Goal: Task Accomplishment & Management: Manage account settings

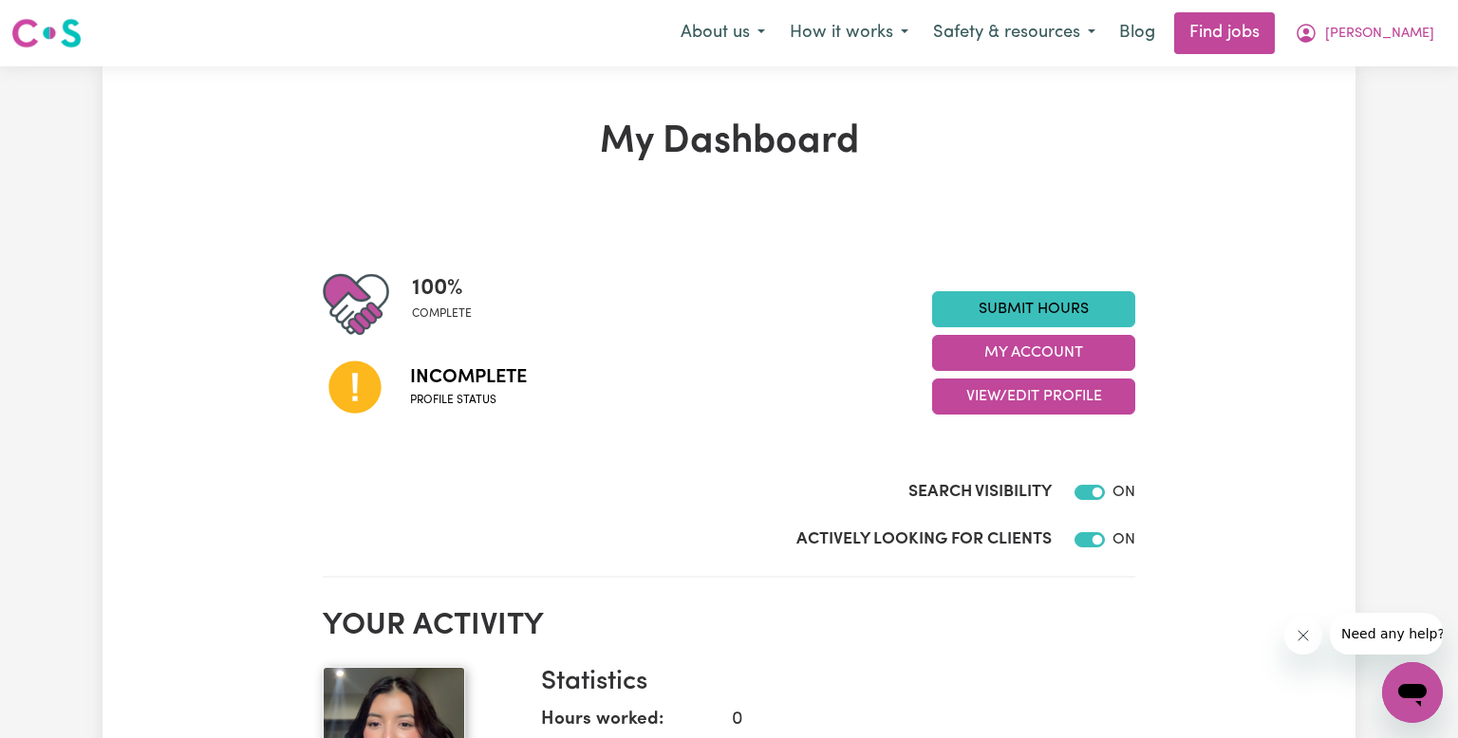
click at [460, 394] on span "Profile status" at bounding box center [468, 400] width 117 height 17
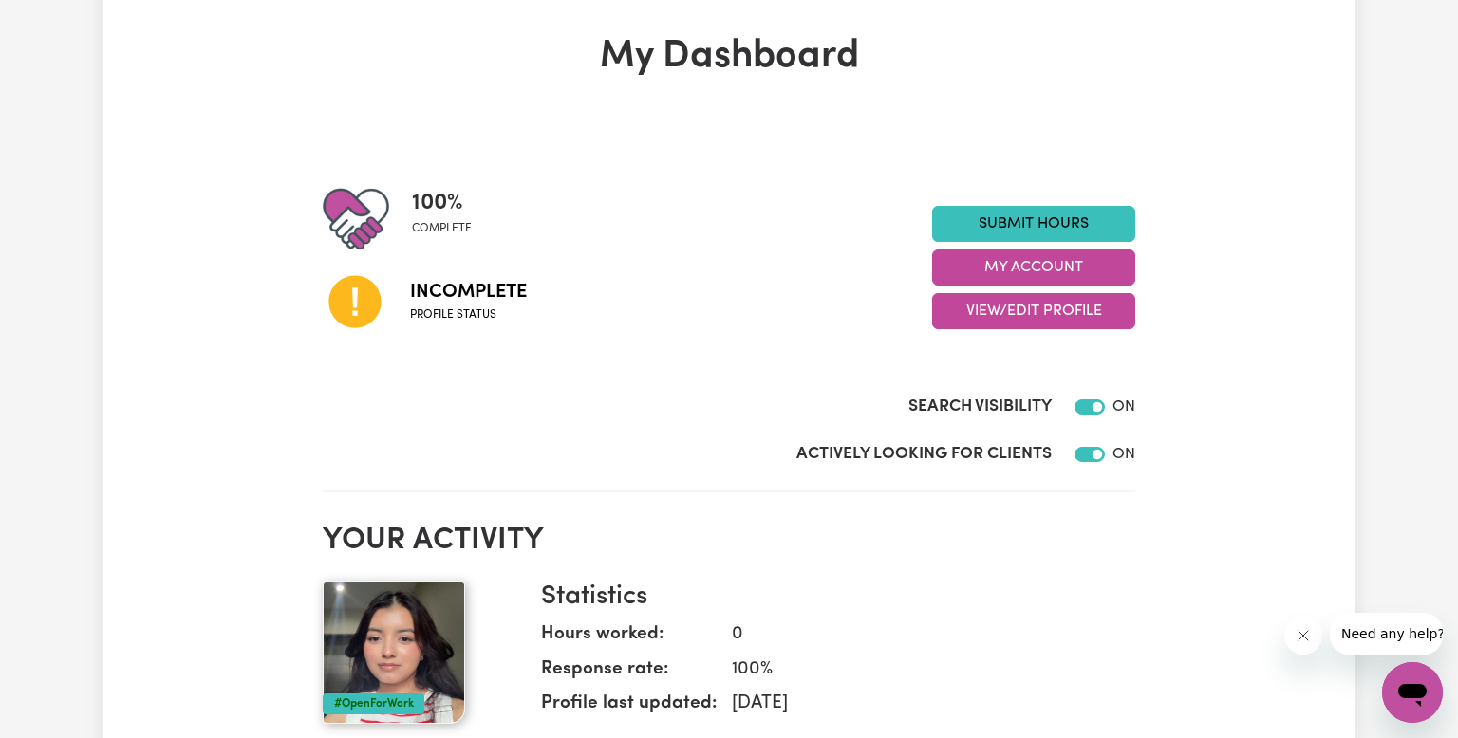
scroll to position [84, 0]
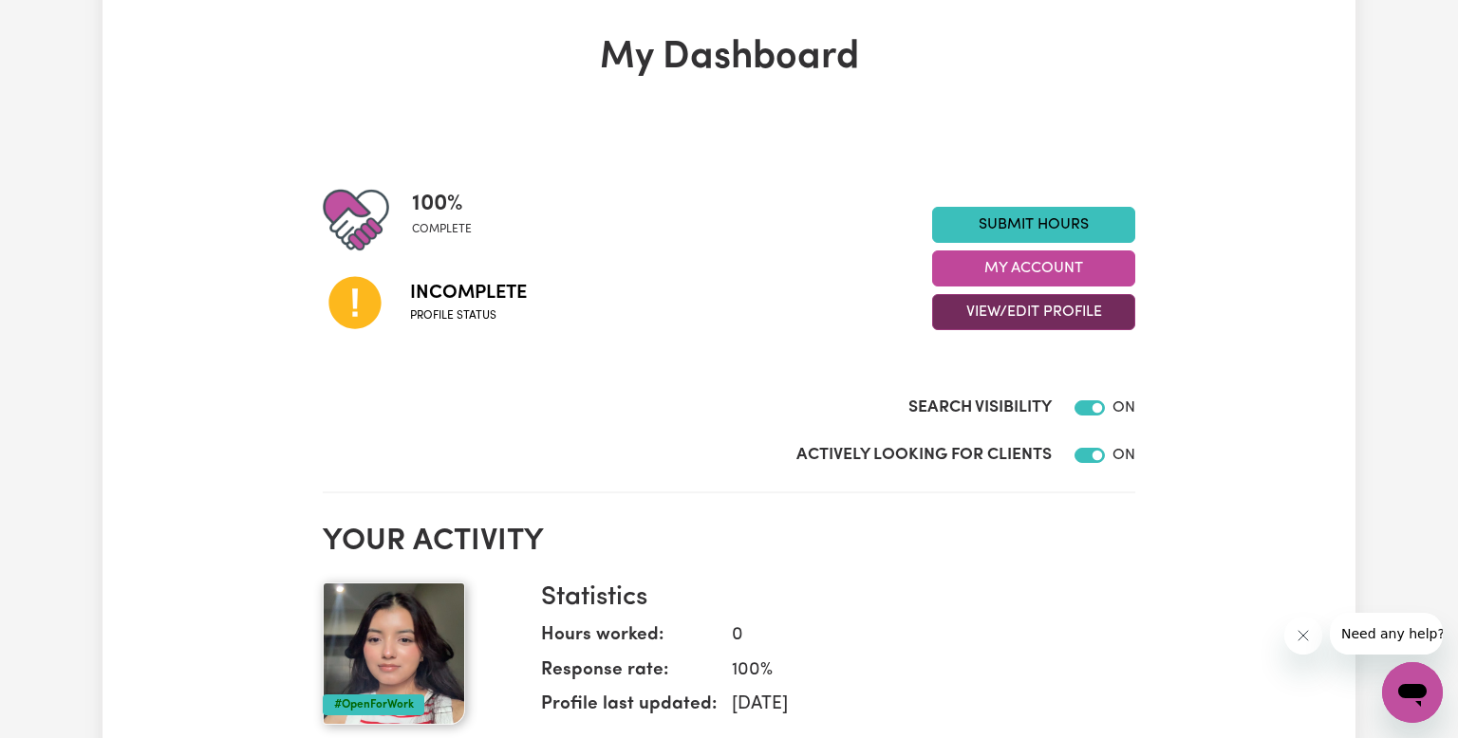
click at [1051, 316] on button "View/Edit Profile" at bounding box center [1033, 312] width 203 height 36
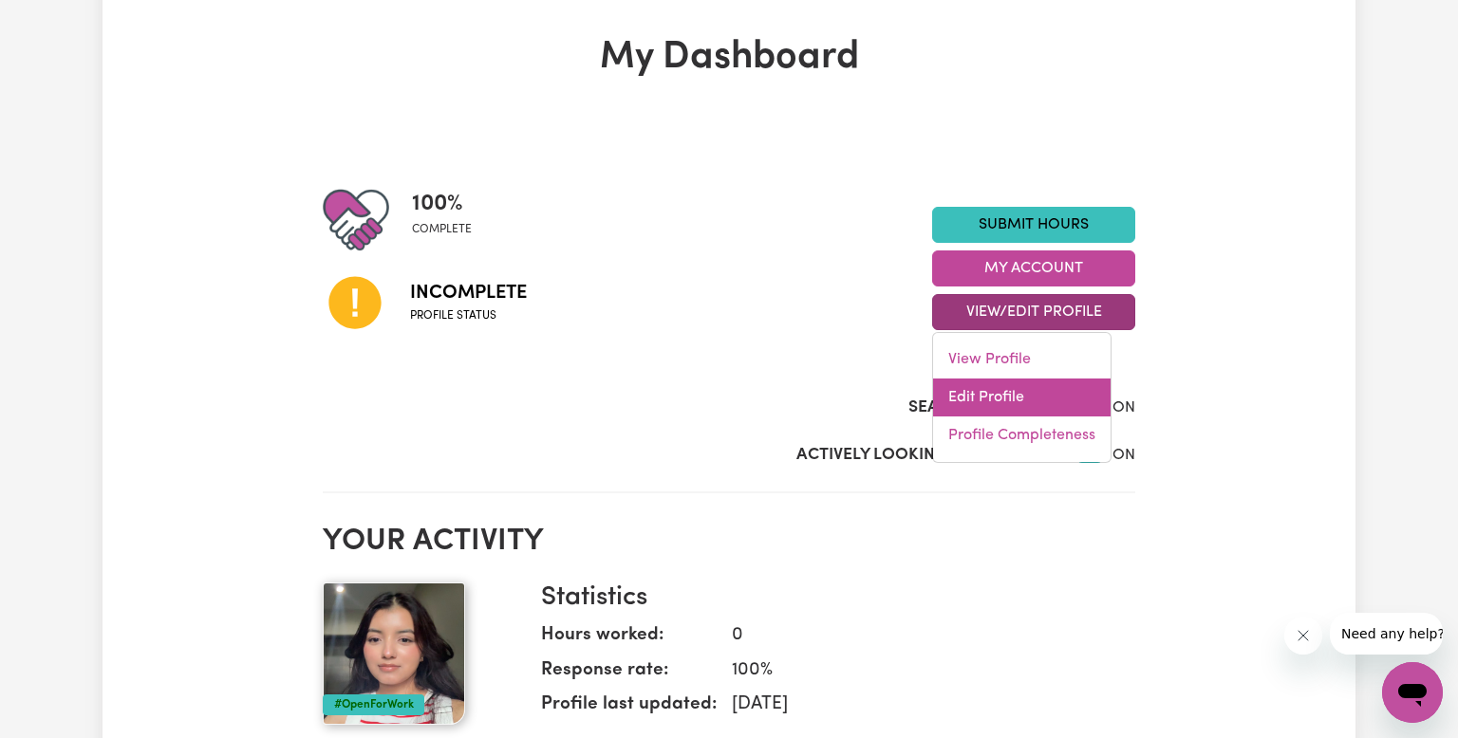
click at [1017, 409] on link "Edit Profile" at bounding box center [1021, 398] width 177 height 38
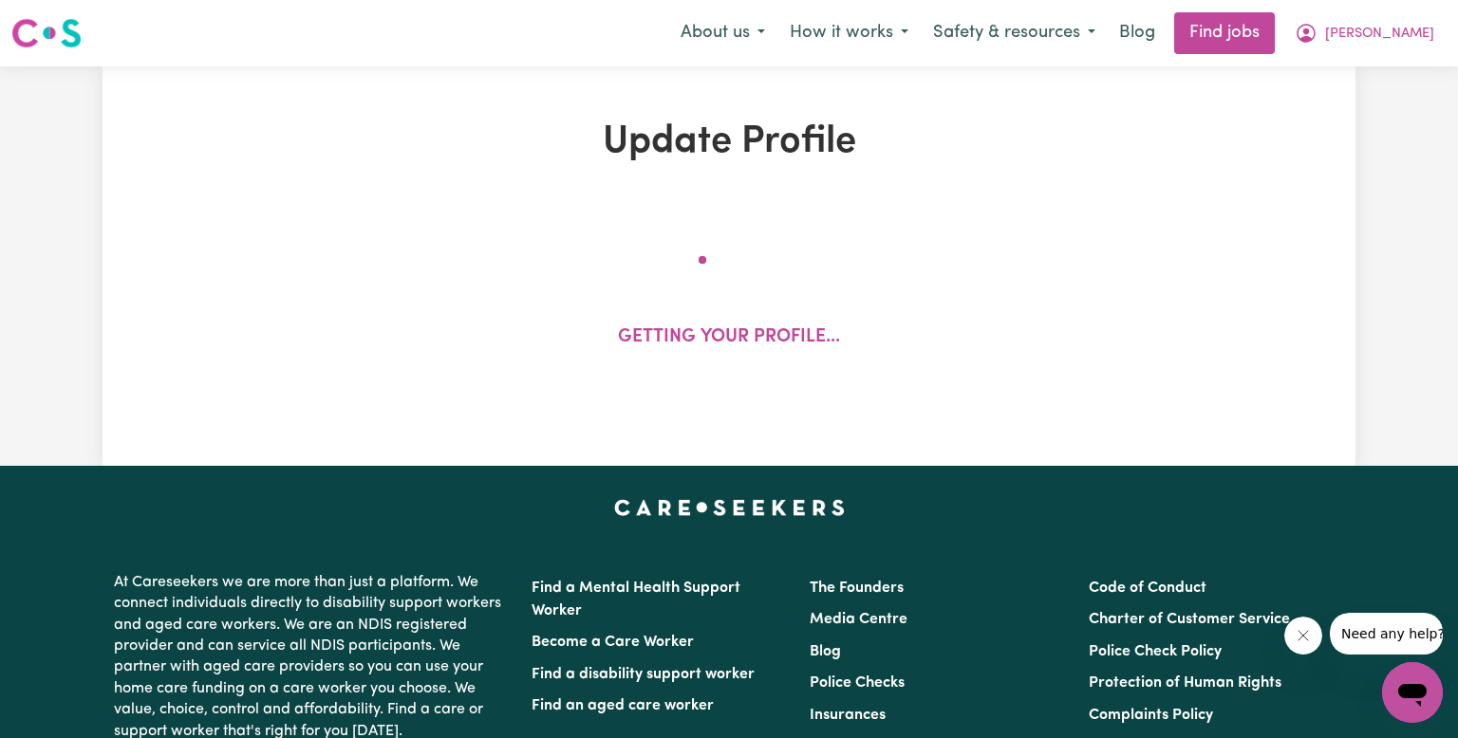
select select "[DEMOGRAPHIC_DATA]"
select select "Student Visa"
select select "Studying a healthcare related degree or qualification"
select select "38"
select select "50"
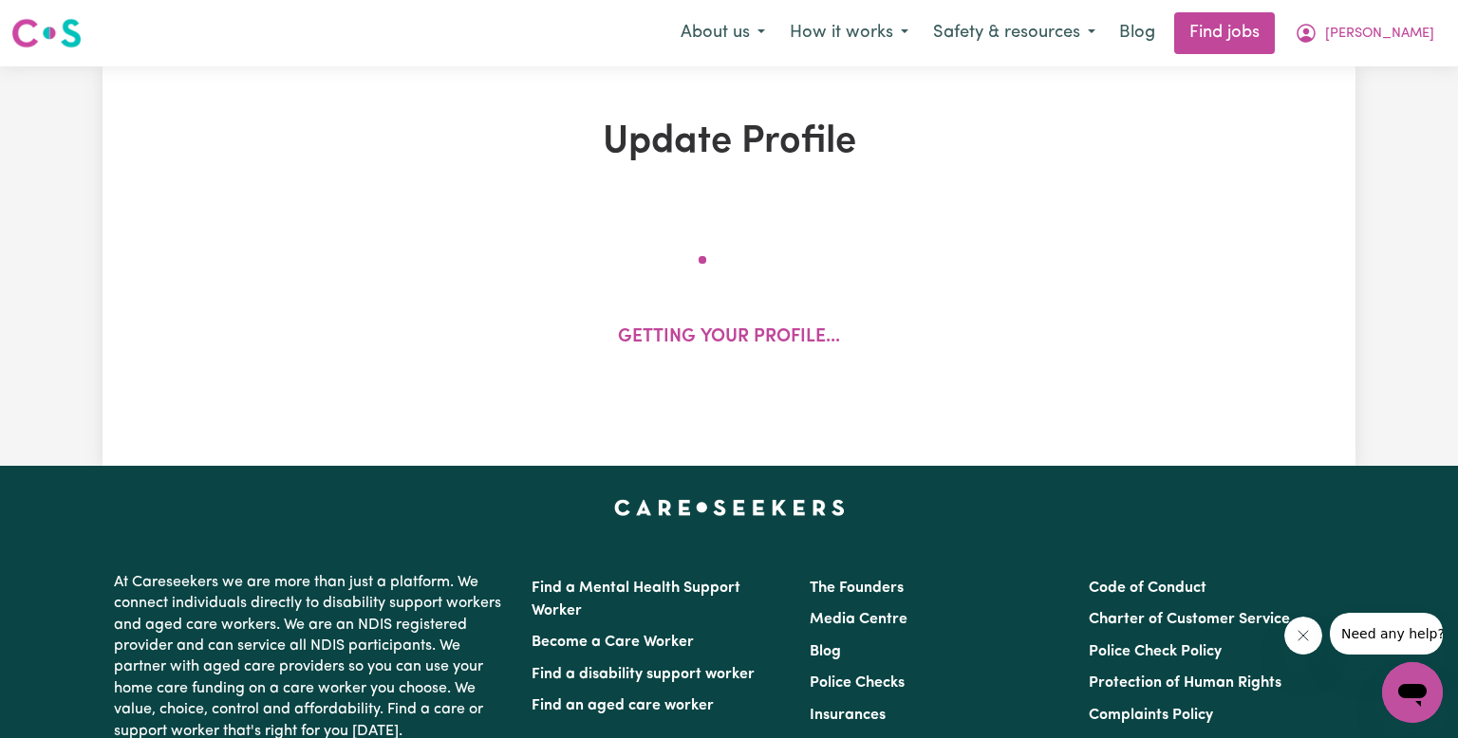
select select "62"
select select "70"
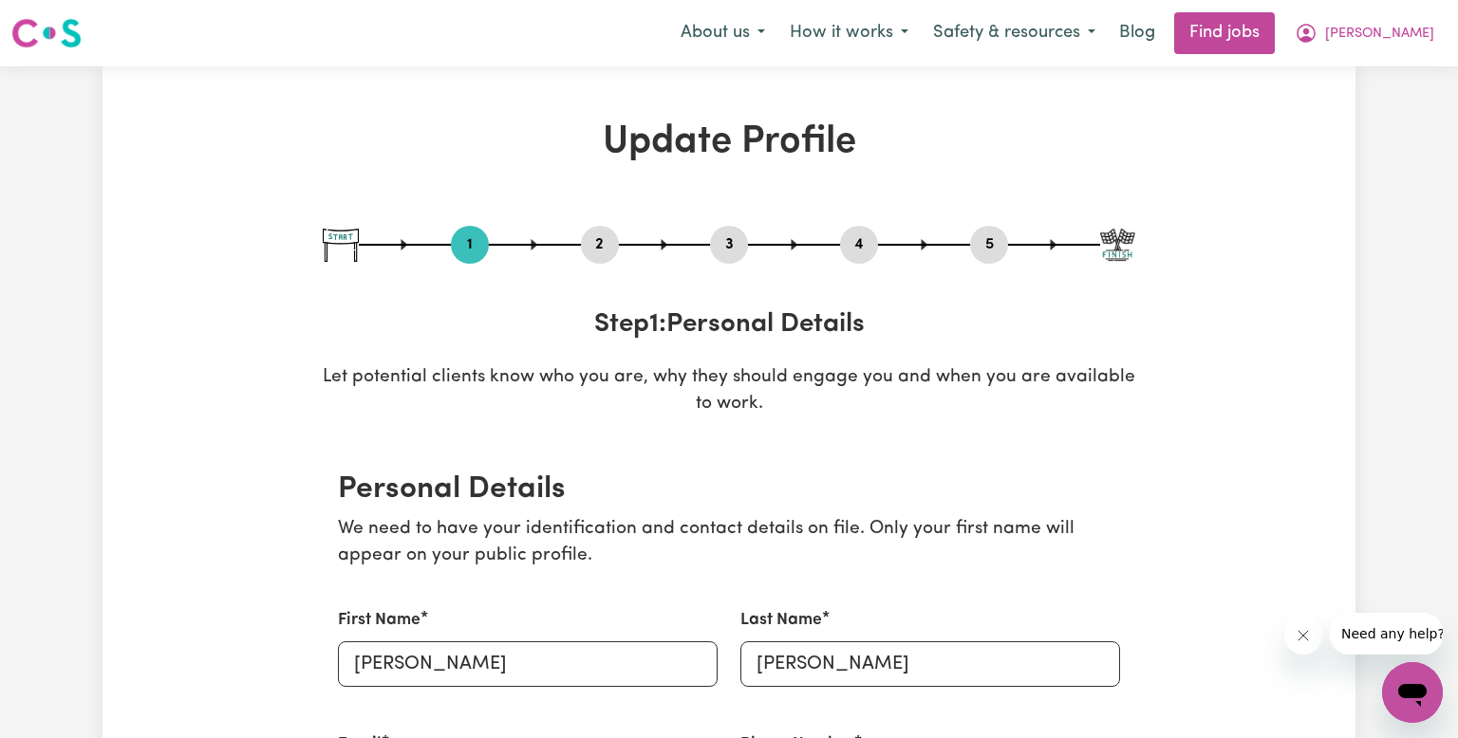
click at [611, 246] on button "2" at bounding box center [600, 245] width 38 height 25
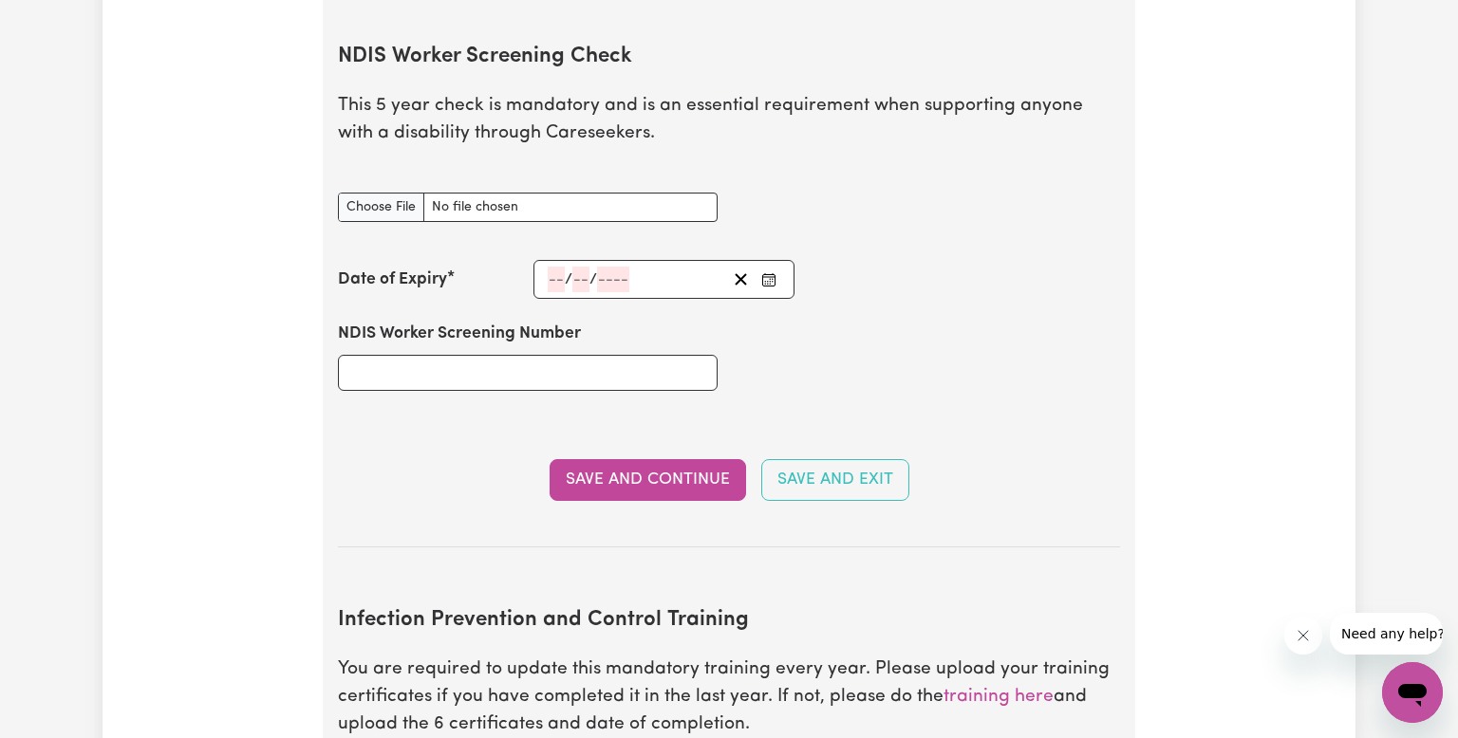
scroll to position [2565, 0]
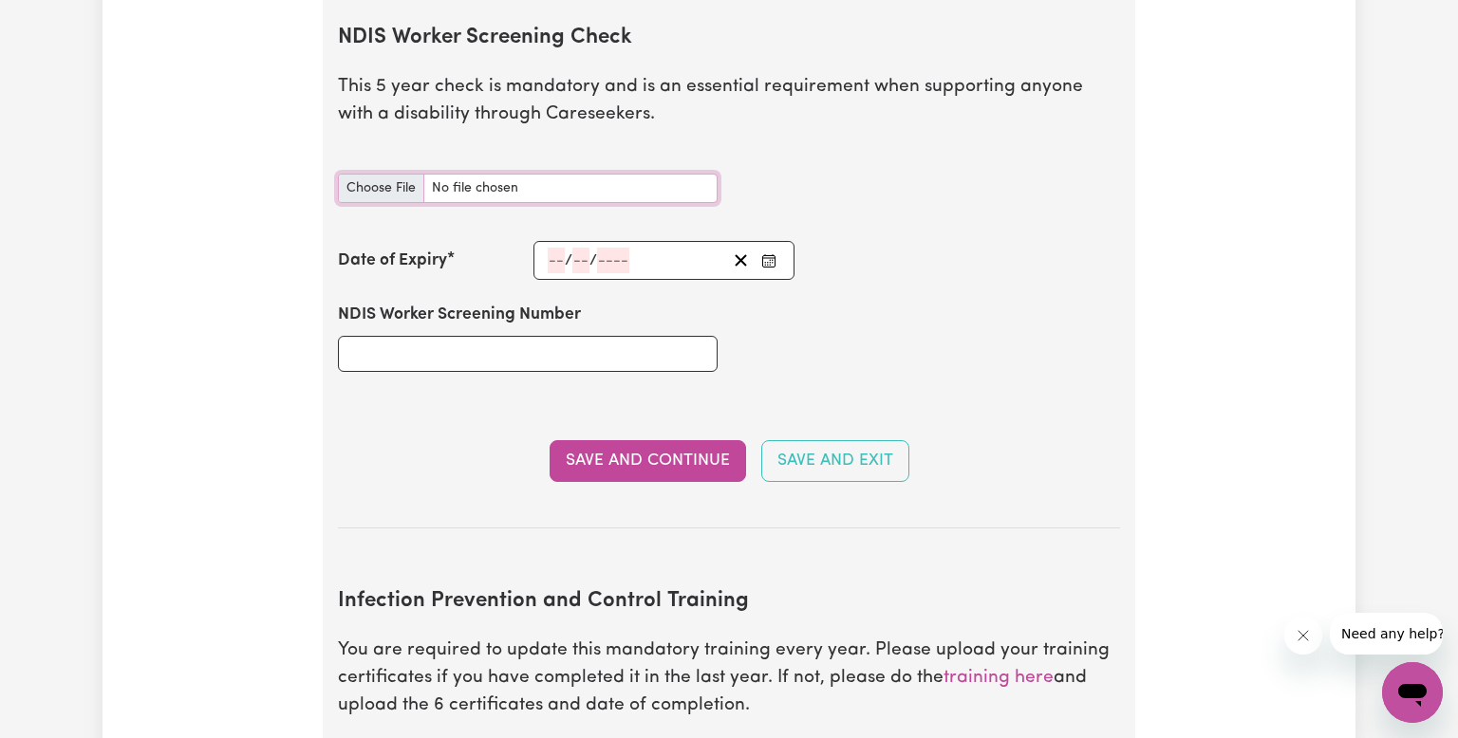
click at [483, 174] on input "NDIS Worker Screening Check document" at bounding box center [528, 188] width 380 height 29
click at [411, 336] on input "NDIS Worker Screening Number" at bounding box center [528, 354] width 380 height 36
type input "33441324"
click at [425, 196] on section "NDIS Worker Screening Check This 5 year check is mandatory and is an essential …" at bounding box center [729, 261] width 782 height 533
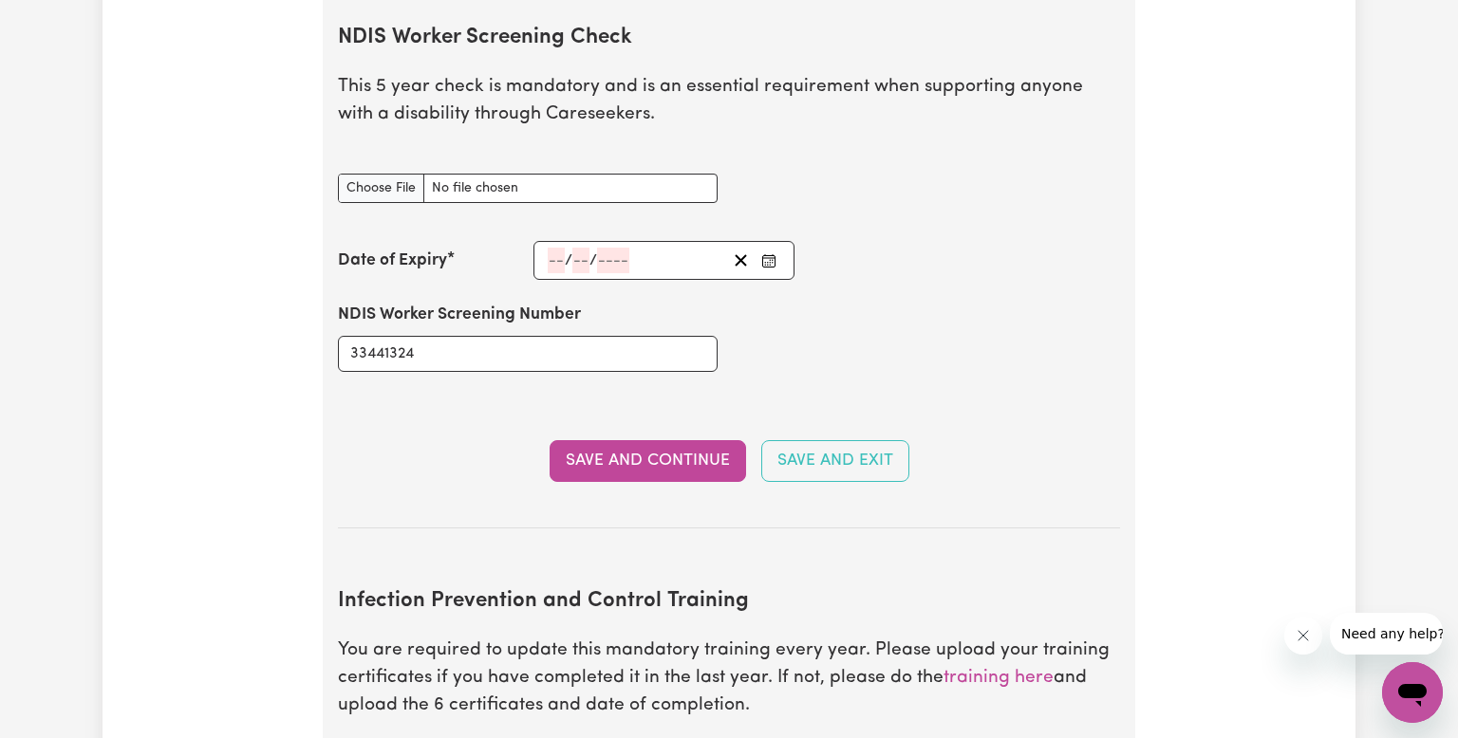
click at [425, 196] on section "NDIS Worker Screening Check This 5 year check is mandatory and is an essential …" at bounding box center [729, 261] width 782 height 533
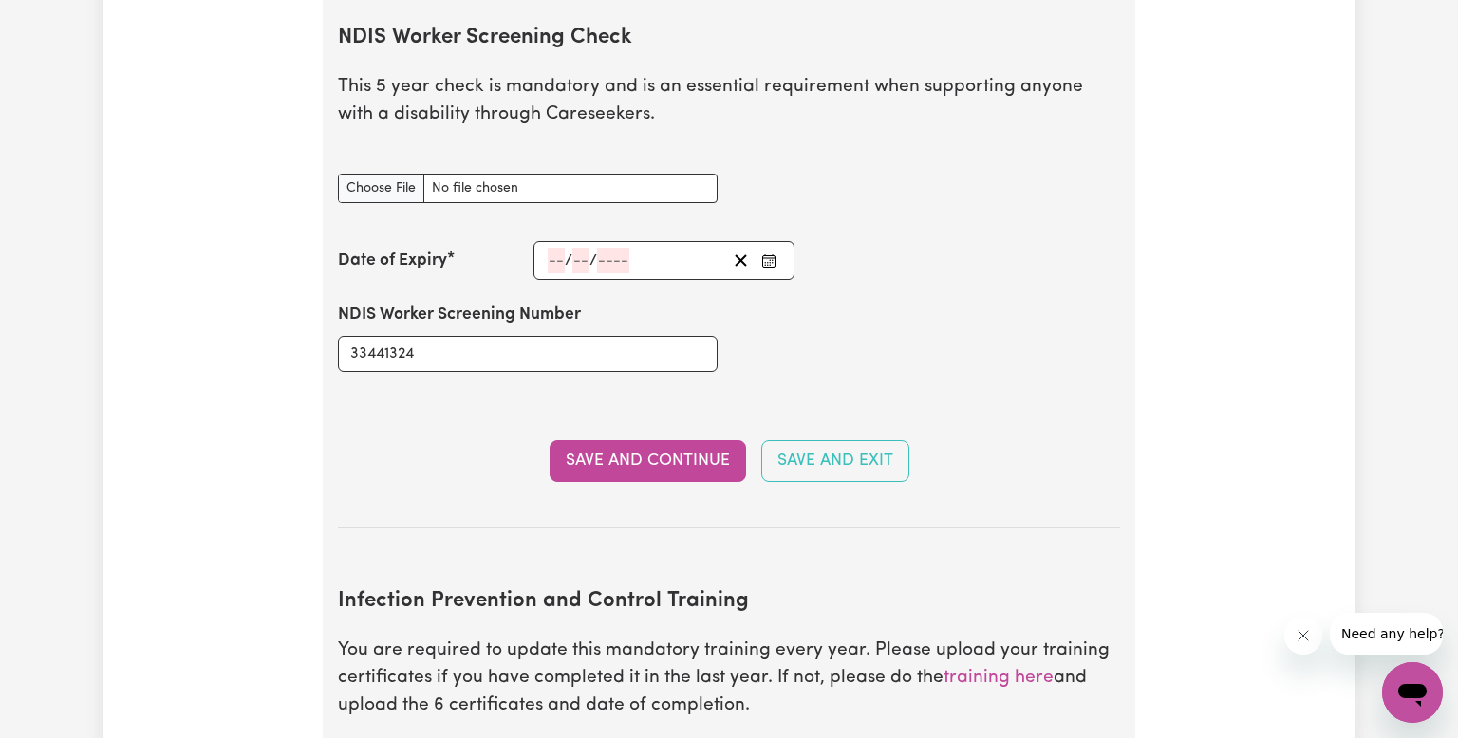
click at [425, 196] on section "NDIS Worker Screening Check This 5 year check is mandatory and is an essential …" at bounding box center [729, 261] width 782 height 533
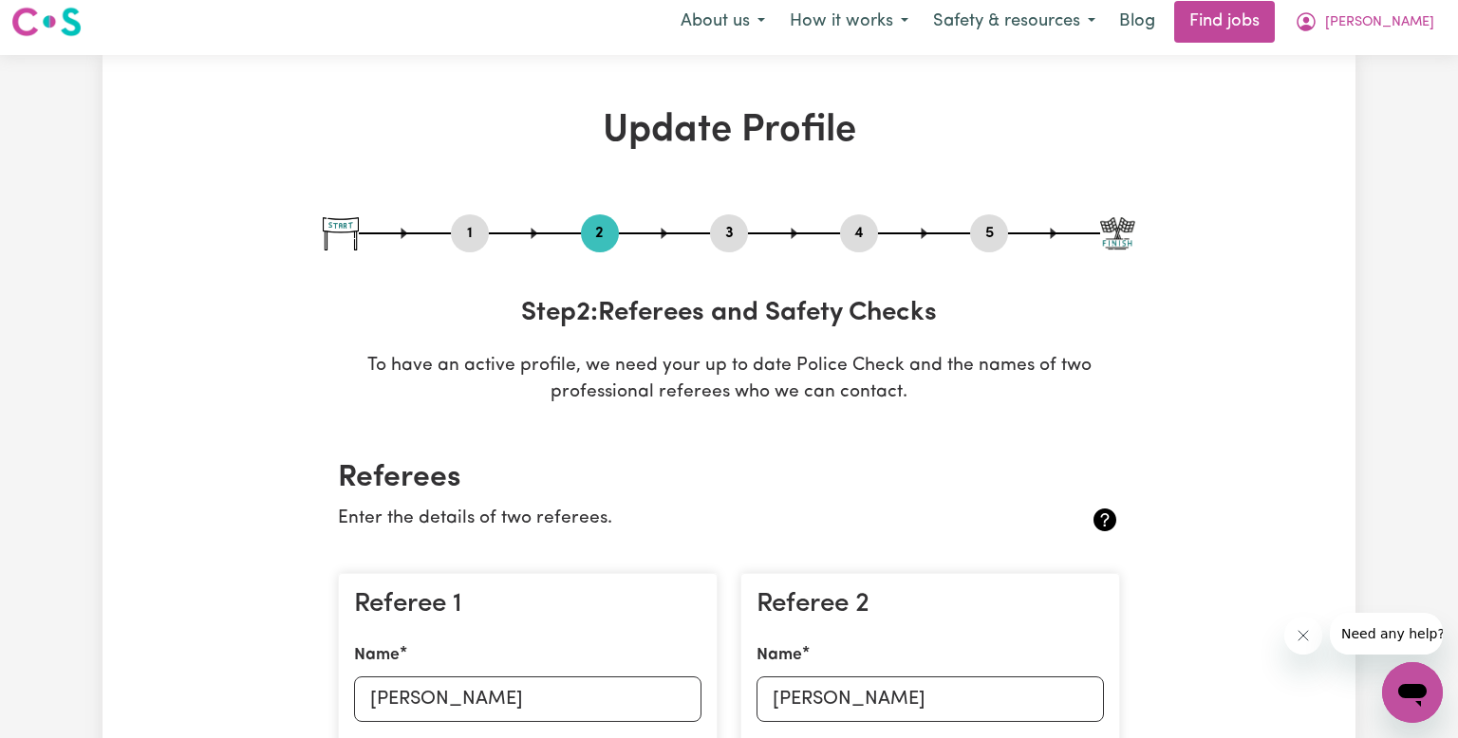
scroll to position [0, 0]
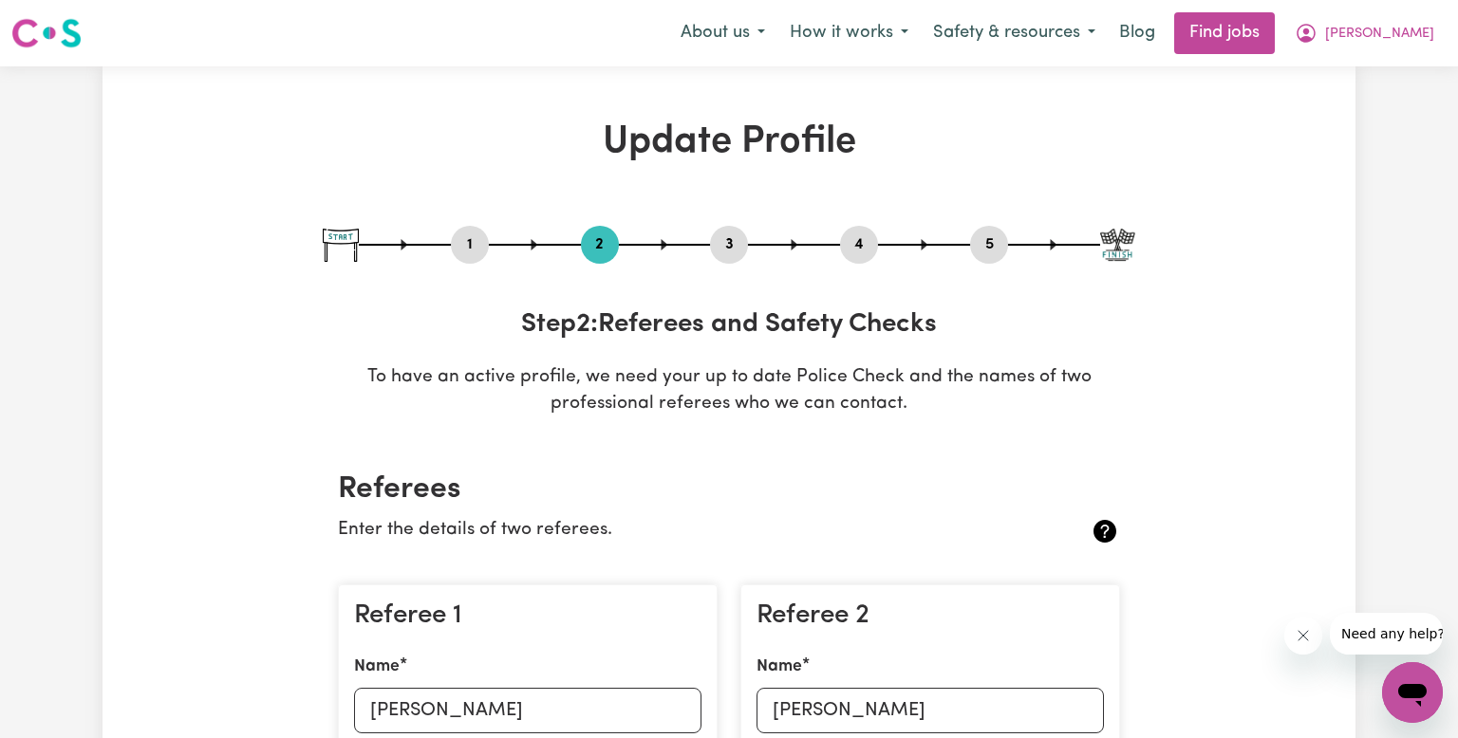
click at [717, 256] on button "3" at bounding box center [729, 245] width 38 height 25
select select "2024"
select select "Certificate III (Individual Support)"
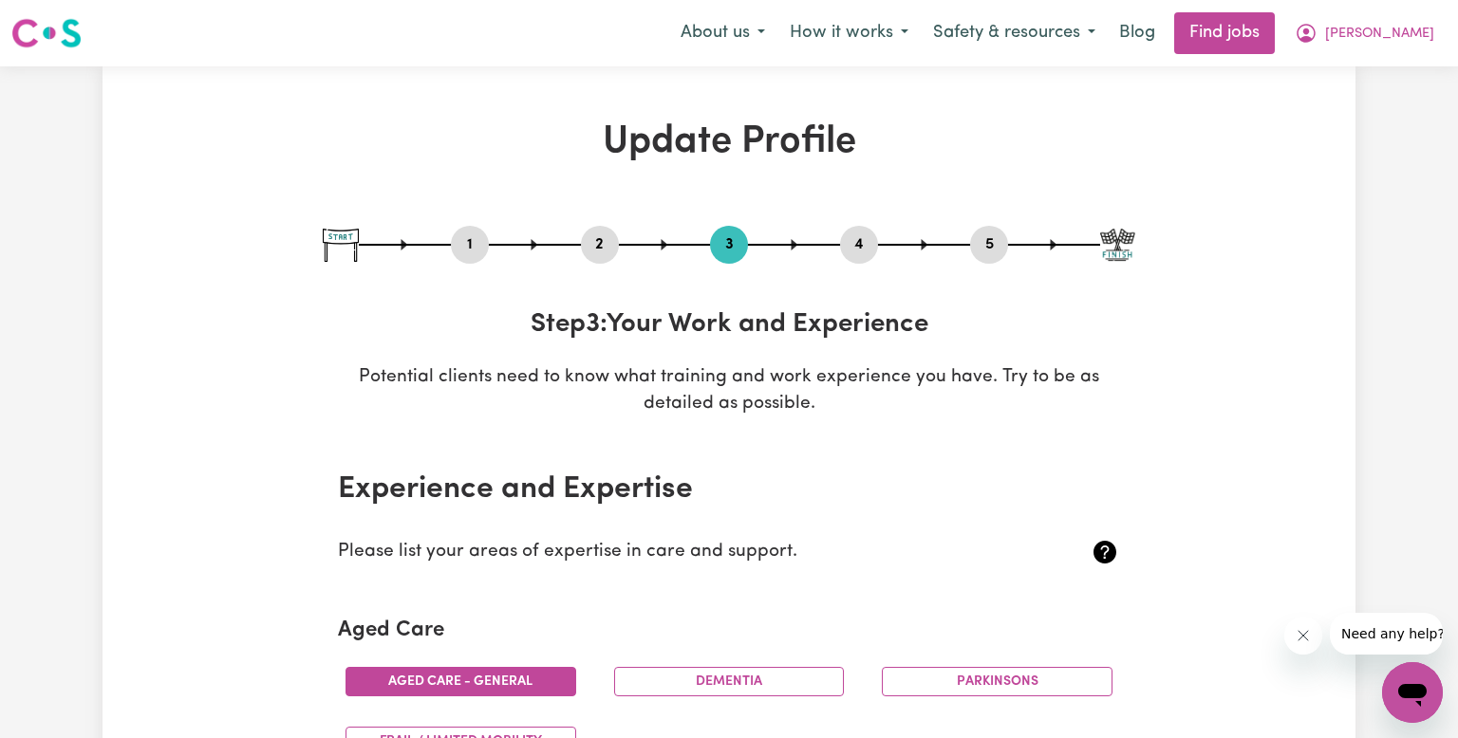
click at [851, 262] on div "4" at bounding box center [859, 245] width 38 height 38
click at [853, 252] on button "4" at bounding box center [859, 245] width 38 height 25
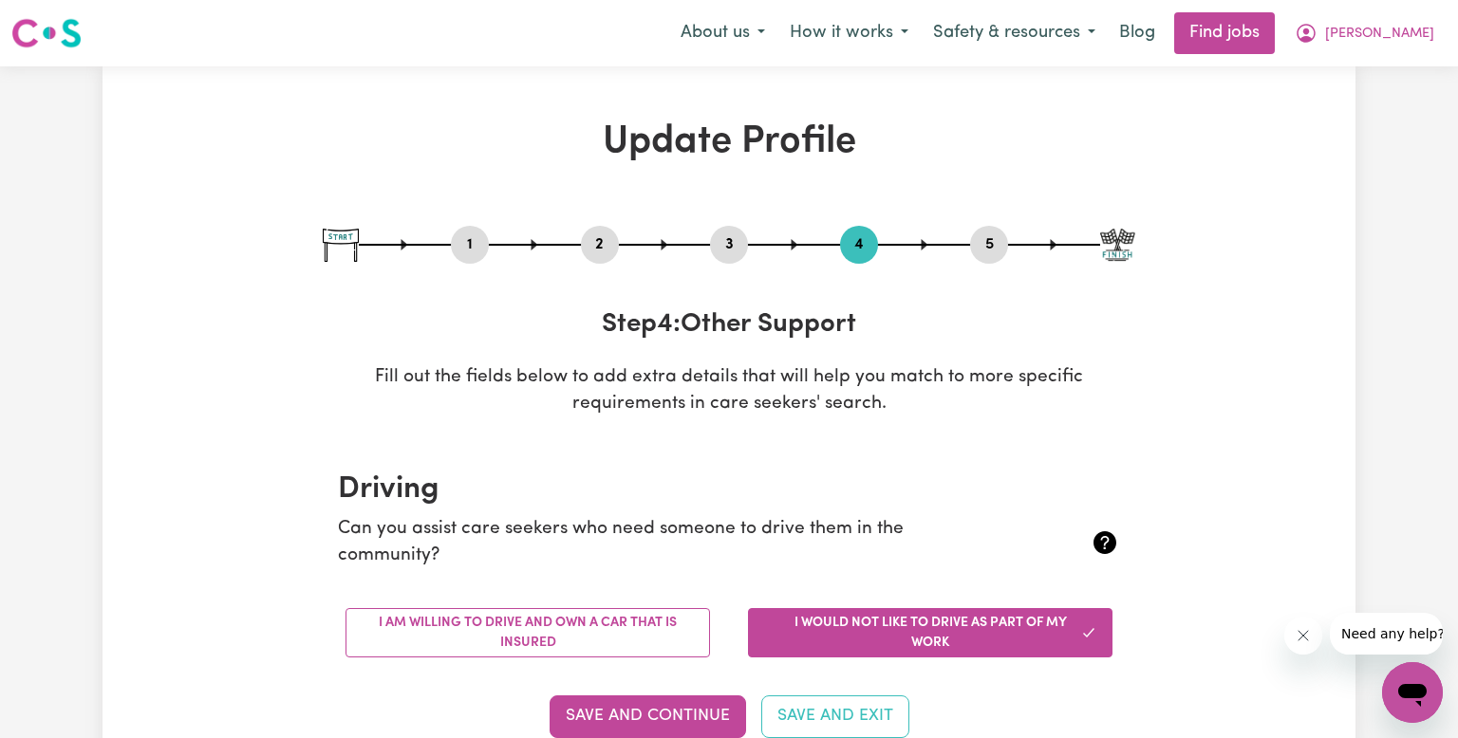
click at [1000, 246] on button "5" at bounding box center [989, 245] width 38 height 25
select select "I am working in another industry"
